Goal: Navigation & Orientation: Find specific page/section

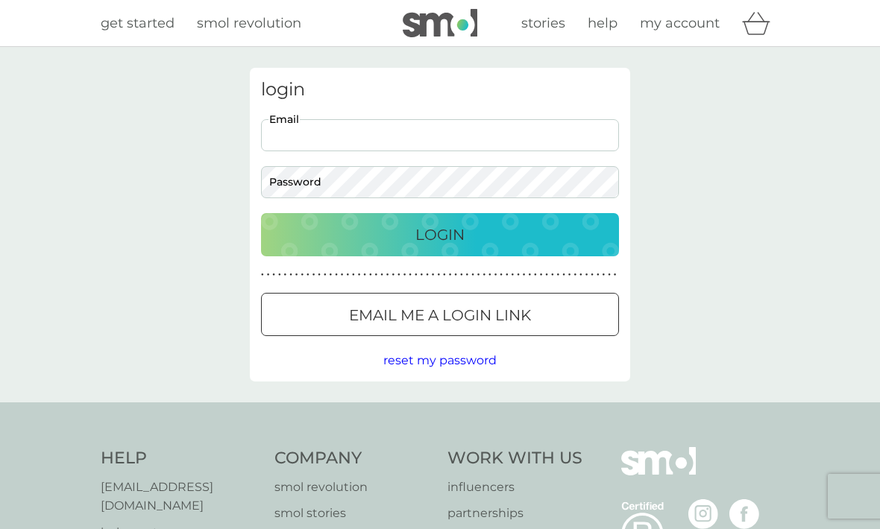
type input "shellypups1@gmail.com"
click at [440, 234] on button "Login" at bounding box center [440, 234] width 358 height 43
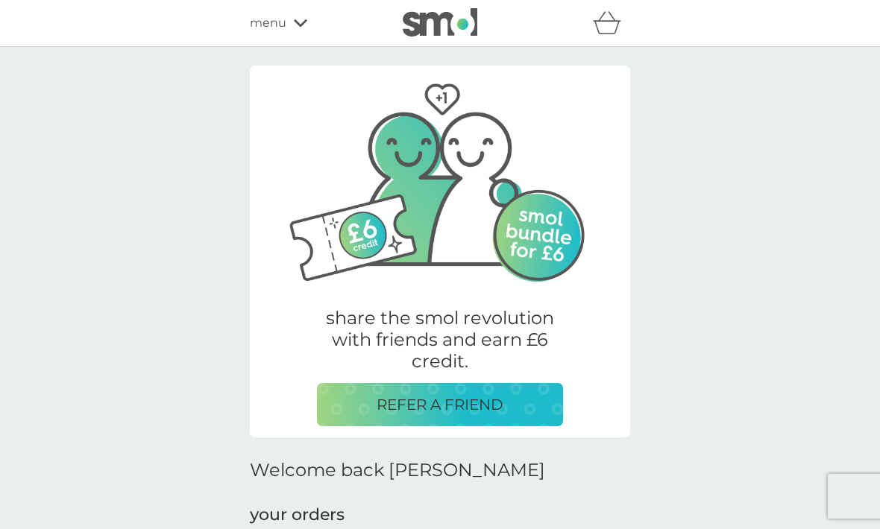
click at [298, 31] on div "menu" at bounding box center [313, 22] width 127 height 19
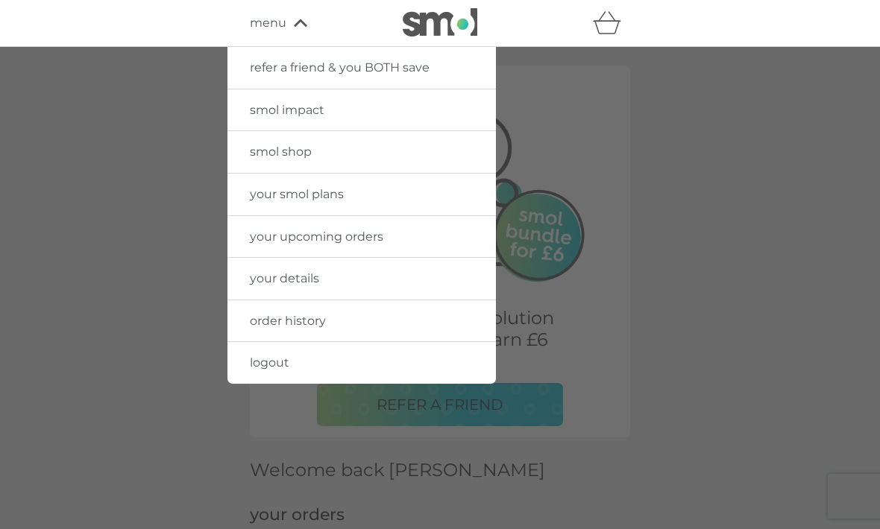
click at [312, 158] on link "smol shop" at bounding box center [361, 152] width 268 height 42
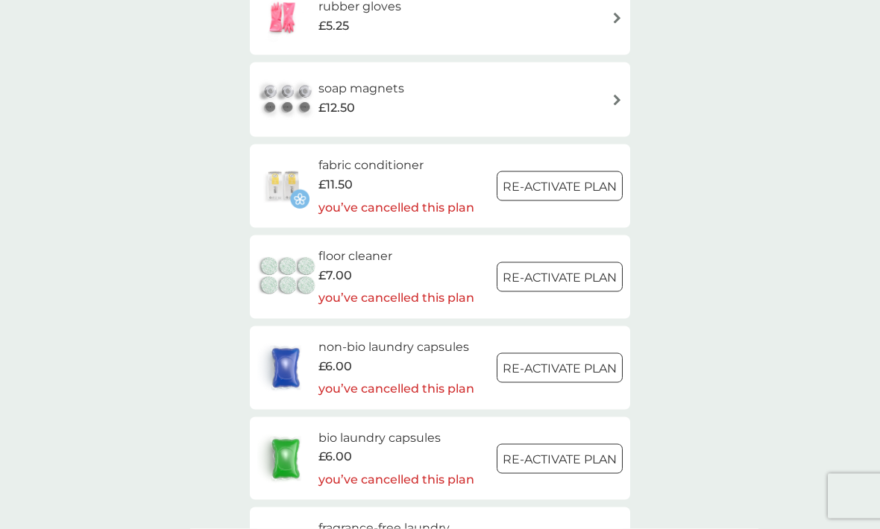
scroll to position [1636, 0]
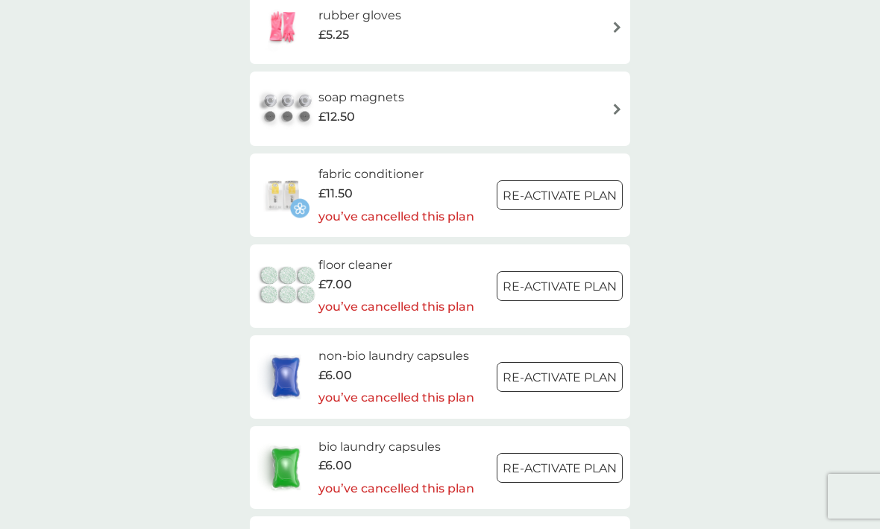
click at [403, 184] on div "£11.50" at bounding box center [396, 193] width 156 height 19
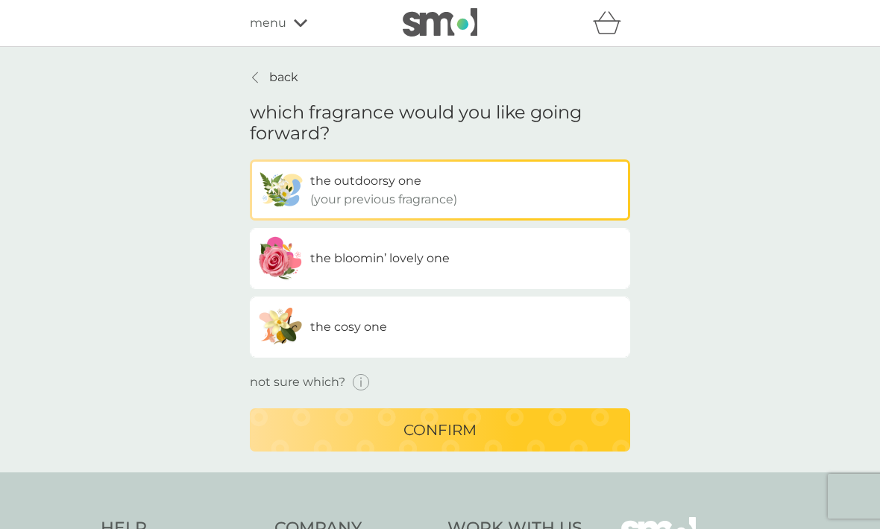
click at [450, 255] on label "the bloomin’ lovely one" at bounding box center [440, 258] width 380 height 61
click at [250, 160] on input "the bloomin’ lovely one" at bounding box center [250, 160] width 0 height 0
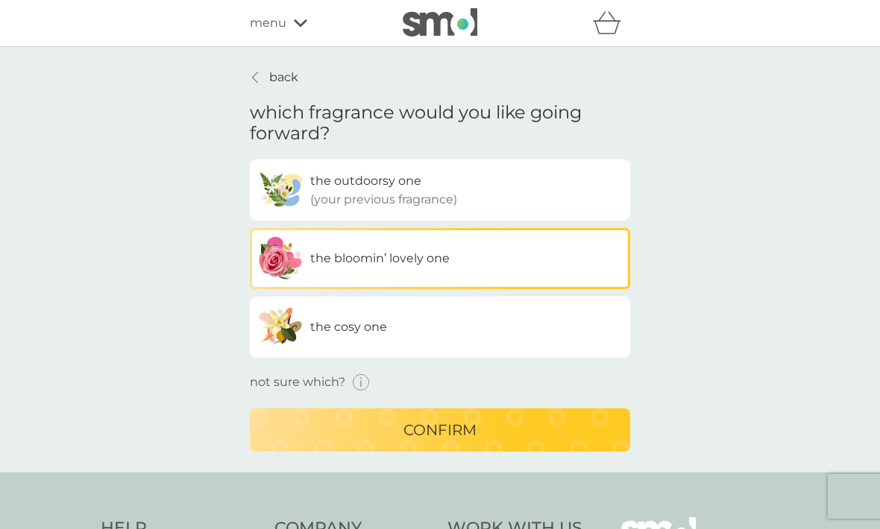
click at [273, 75] on p "back" at bounding box center [283, 77] width 29 height 19
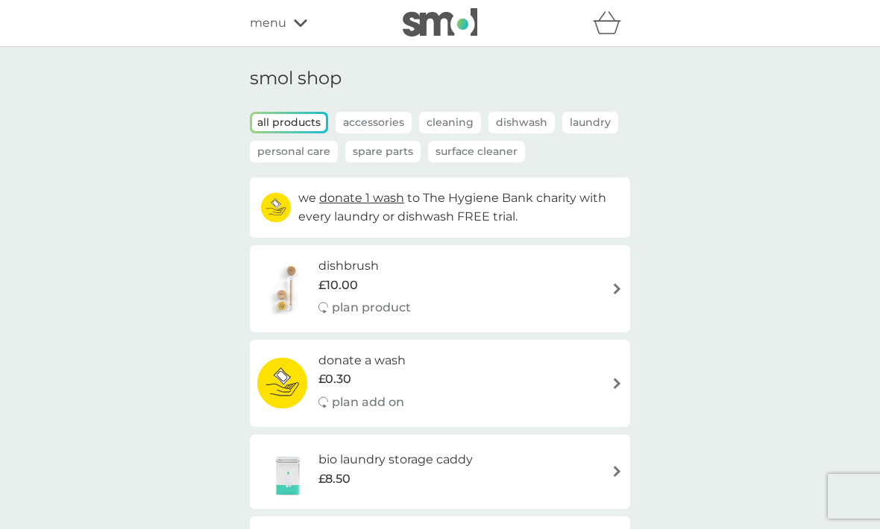
click at [307, 25] on div "menu" at bounding box center [313, 22] width 127 height 19
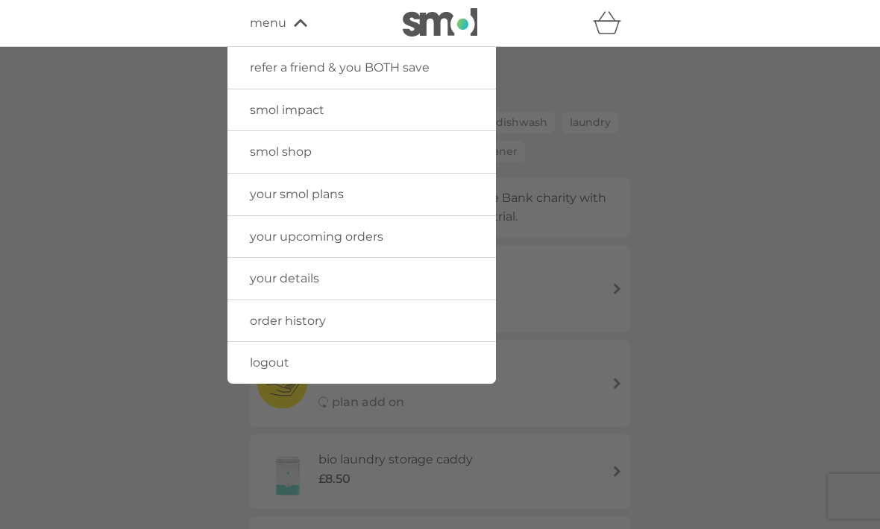
click at [409, 68] on span "refer a friend & you BOTH save" at bounding box center [340, 67] width 180 height 14
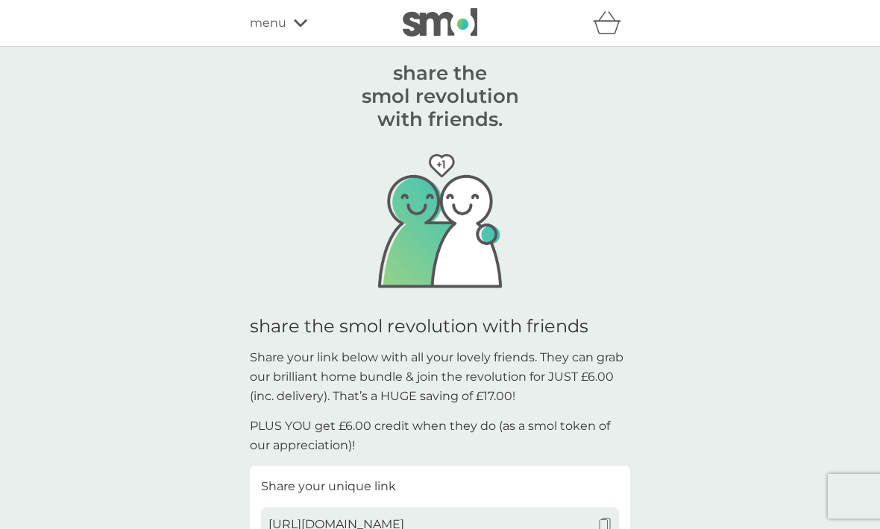
click at [321, 25] on div "menu" at bounding box center [313, 22] width 127 height 19
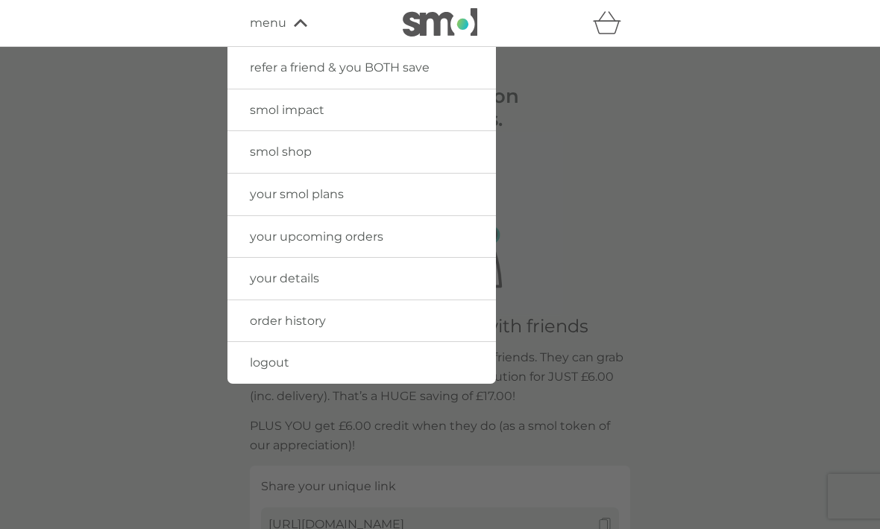
click at [298, 371] on link "logout" at bounding box center [361, 363] width 268 height 42
